Goal: Book appointment/travel/reservation

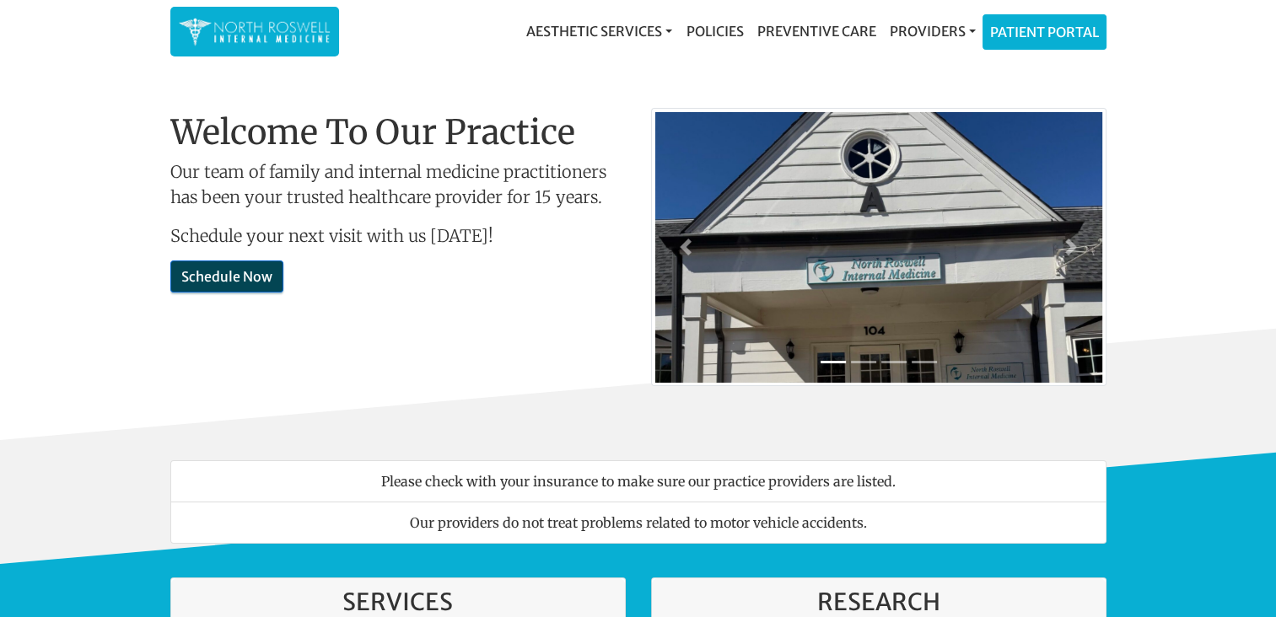
click at [254, 284] on link "Schedule Now" at bounding box center [226, 277] width 113 height 32
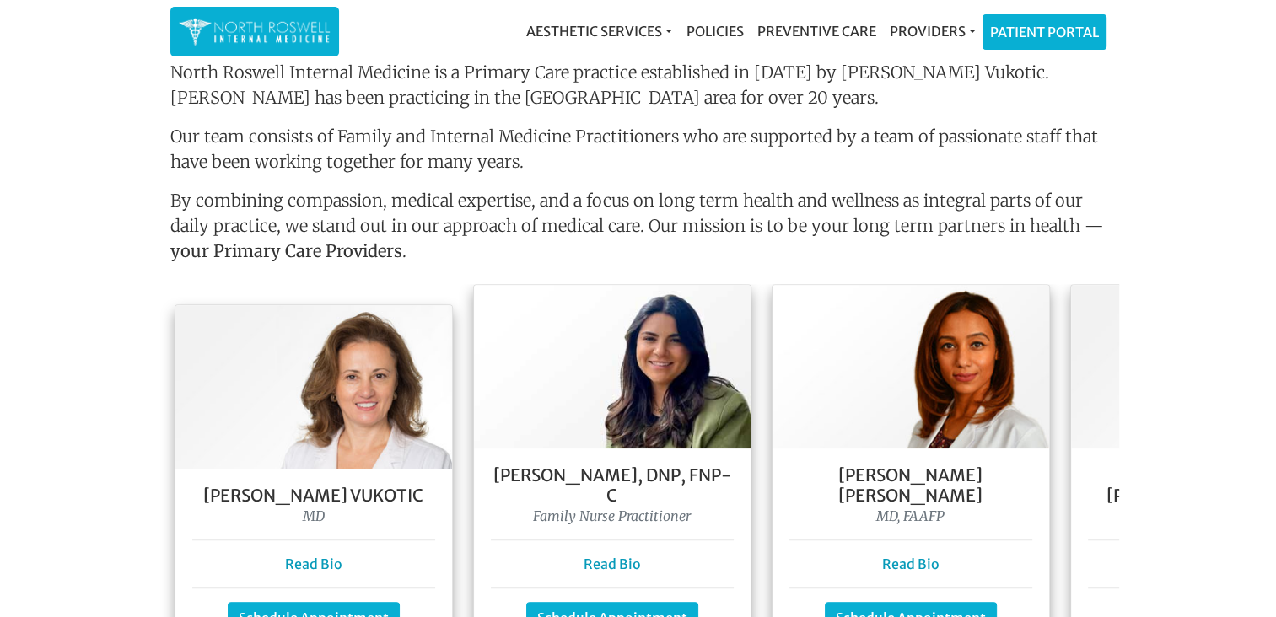
scroll to position [1347, 0]
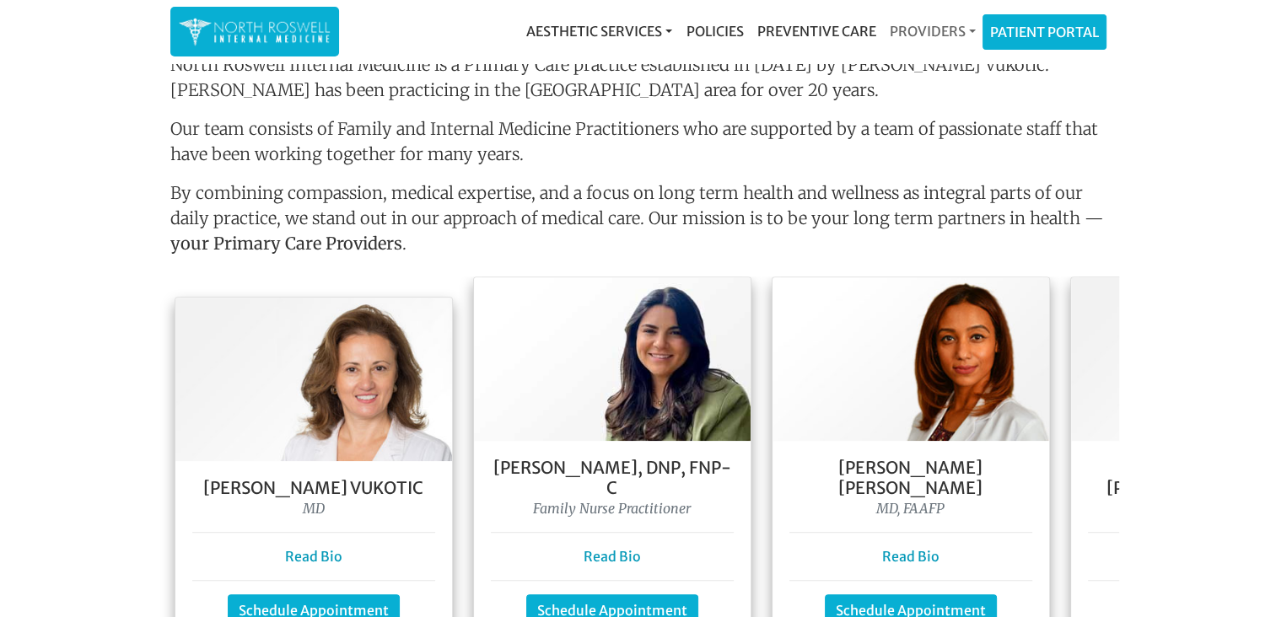
click at [938, 33] on link "Providers" at bounding box center [931, 31] width 99 height 34
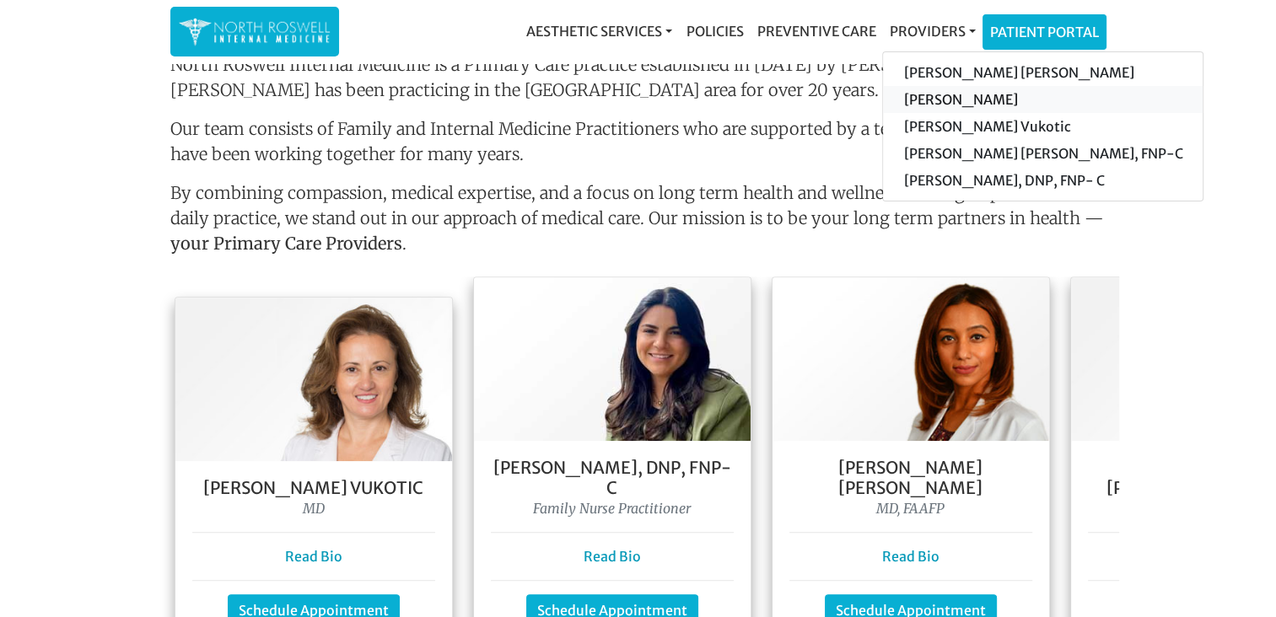
click at [944, 99] on link "[PERSON_NAME]" at bounding box center [1043, 99] width 320 height 27
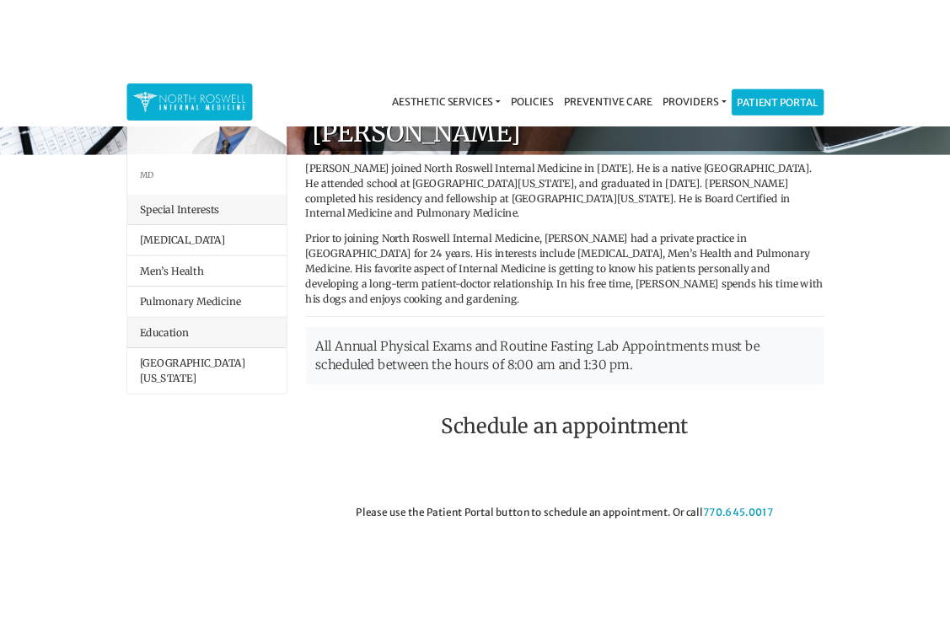
scroll to position [120, 0]
